Goal: Navigation & Orientation: Find specific page/section

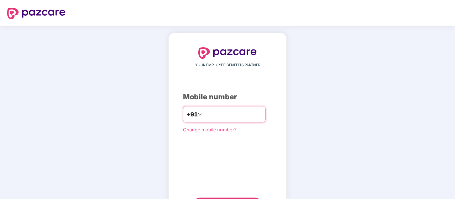
type input "**********"
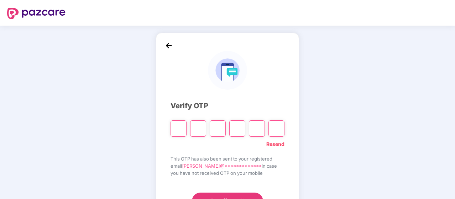
type input "*"
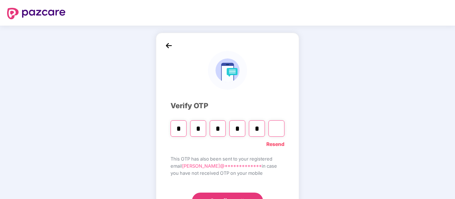
type input "*"
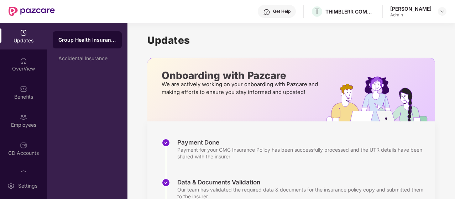
click at [24, 32] on img at bounding box center [23, 32] width 7 height 7
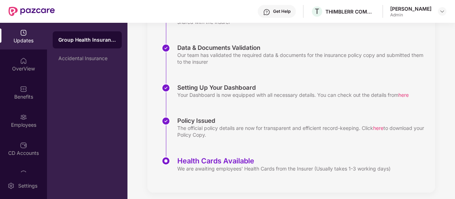
scroll to position [140, 0]
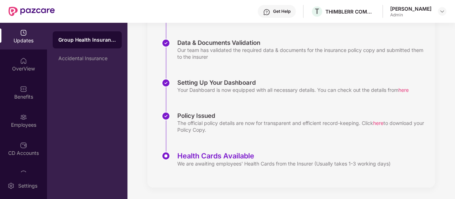
click at [26, 26] on div "Updates" at bounding box center [23, 36] width 47 height 27
click at [22, 30] on img at bounding box center [23, 32] width 7 height 7
click at [21, 57] on img at bounding box center [23, 60] width 7 height 7
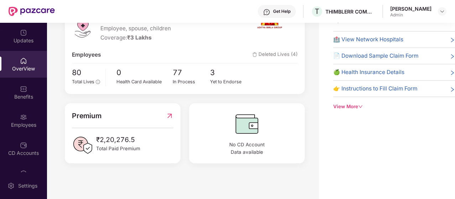
scroll to position [0, 0]
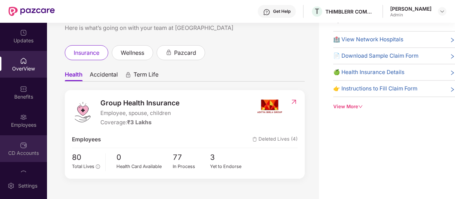
click at [20, 144] on img at bounding box center [23, 145] width 7 height 7
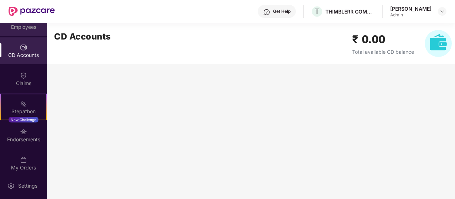
scroll to position [103, 0]
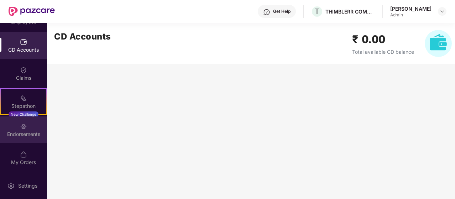
click at [28, 127] on div "Endorsements" at bounding box center [23, 129] width 47 height 27
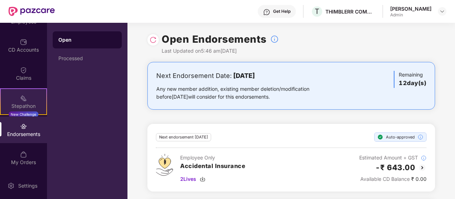
scroll to position [0, 0]
